Goal: Transaction & Acquisition: Purchase product/service

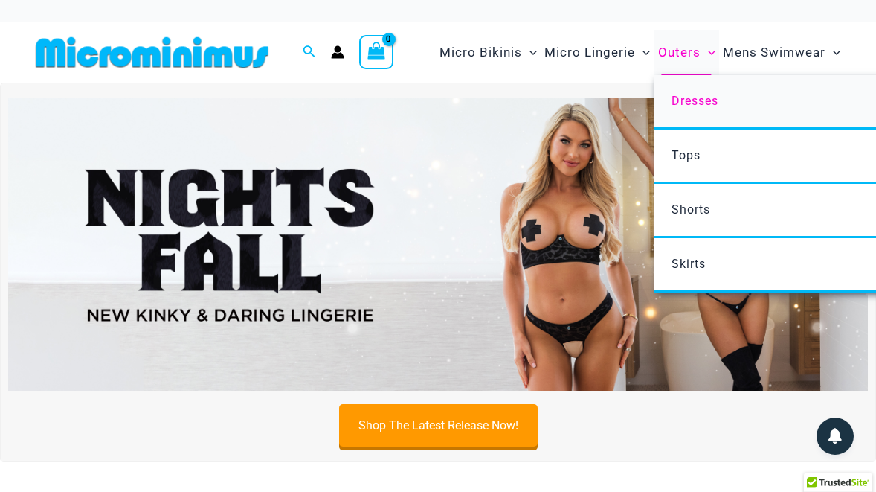
click at [692, 101] on span "Dresses" at bounding box center [695, 101] width 47 height 14
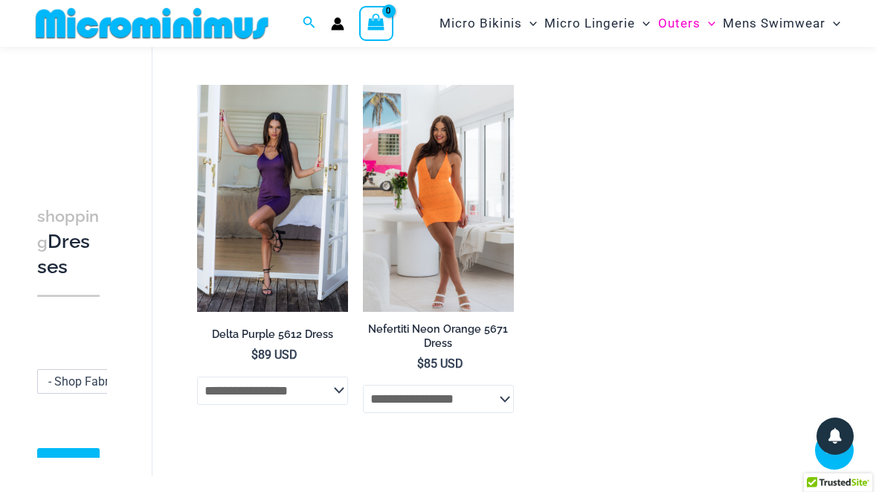
scroll to position [822, 0]
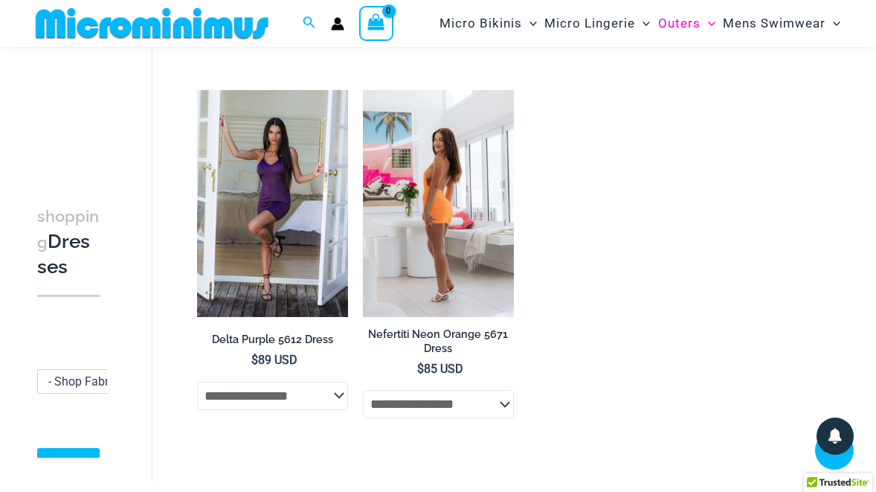
click at [428, 208] on img at bounding box center [438, 203] width 151 height 227
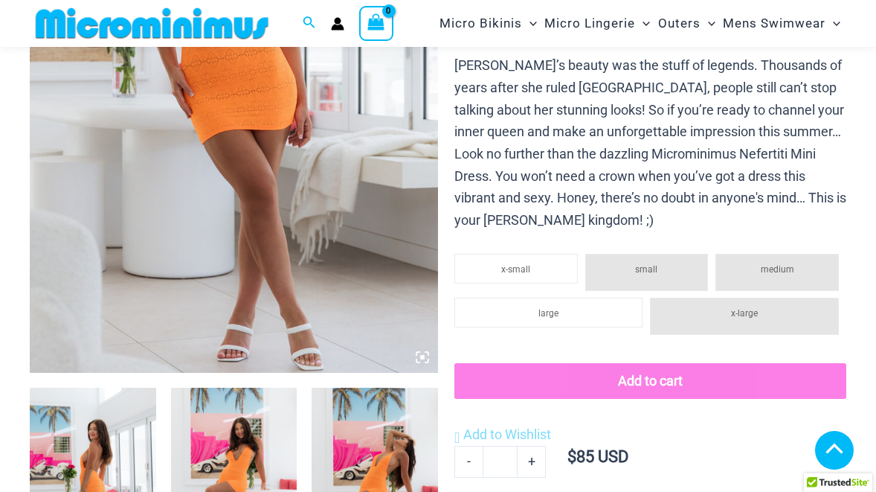
scroll to position [445, 0]
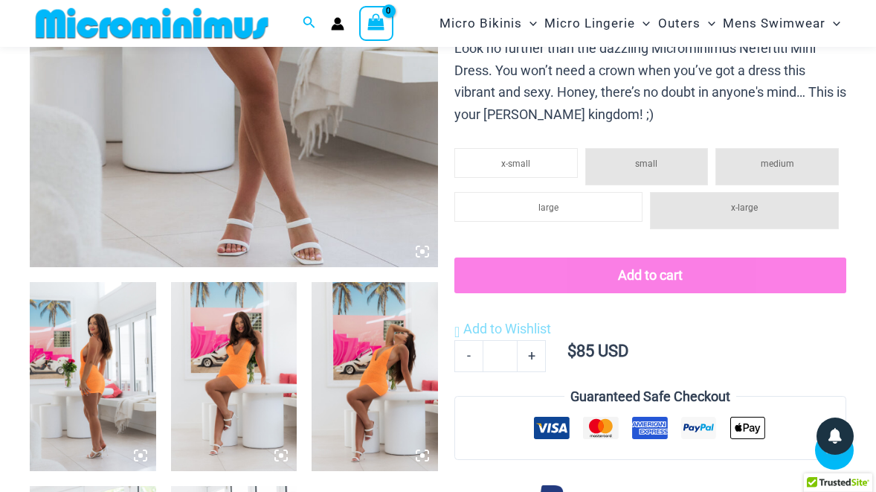
click at [376, 380] on img at bounding box center [375, 376] width 126 height 189
